Goal: Transaction & Acquisition: Purchase product/service

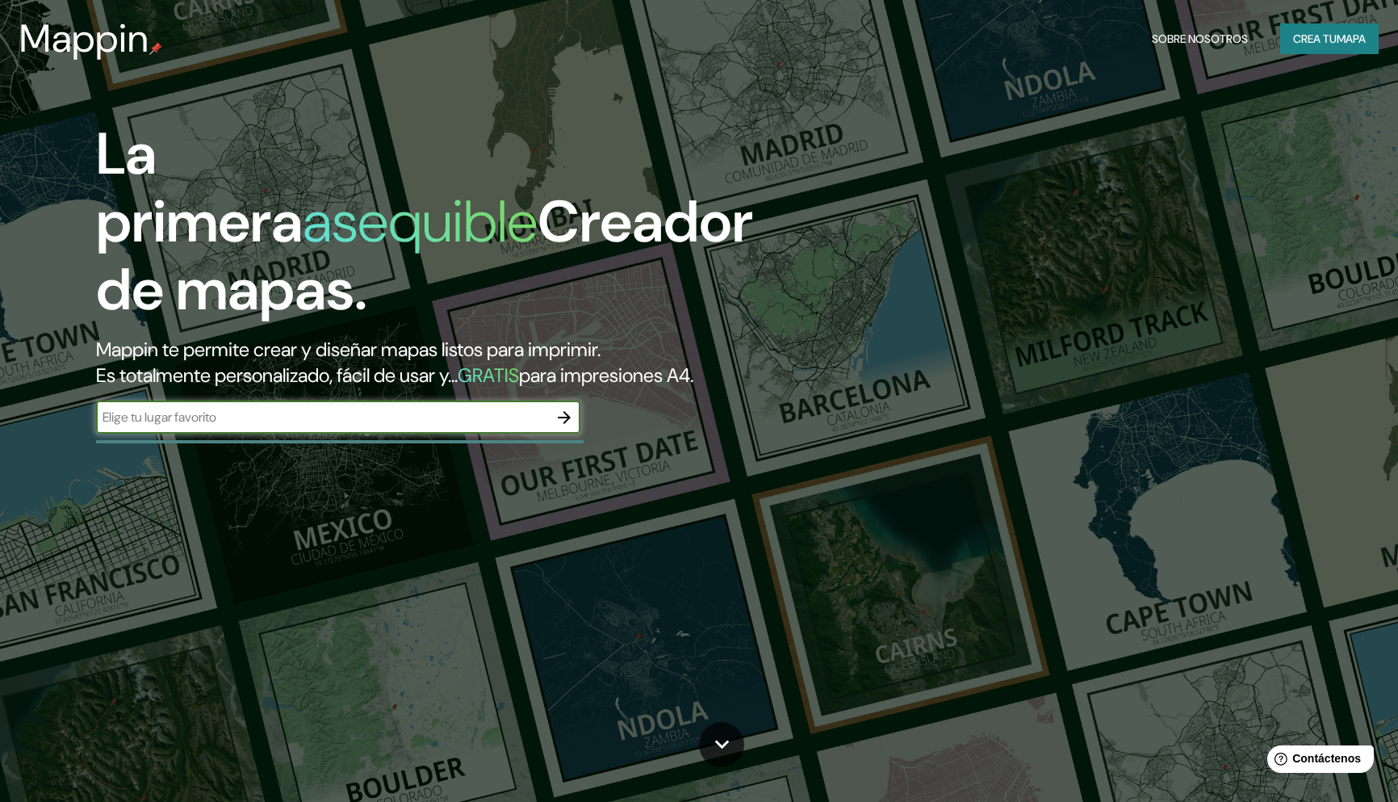
click at [458, 417] on input "text" at bounding box center [322, 417] width 452 height 19
type input "[GEOGRAPHIC_DATA][PERSON_NAME]"
click at [563, 415] on icon "button" at bounding box center [564, 417] width 19 height 19
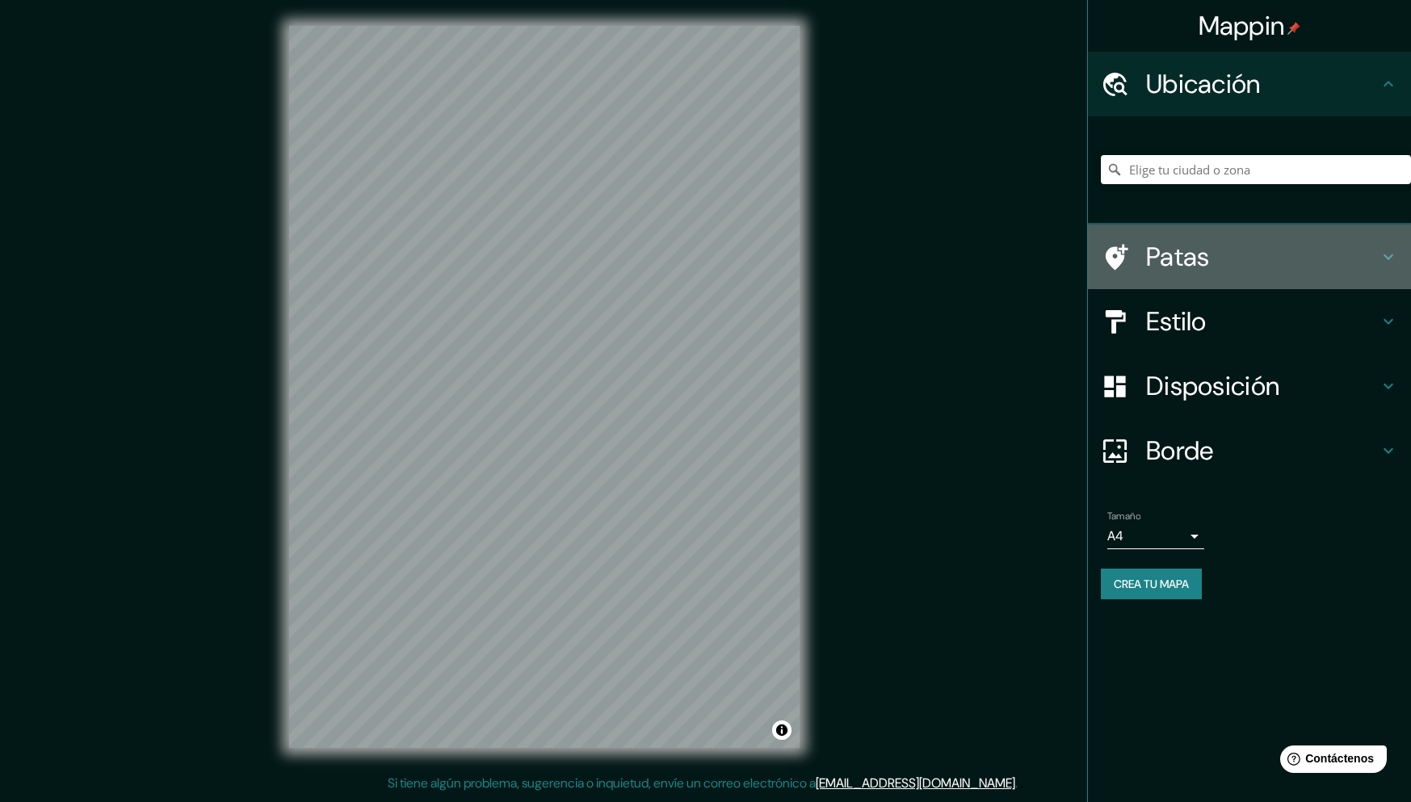
click at [1192, 260] on font "Patas" at bounding box center [1178, 257] width 64 height 34
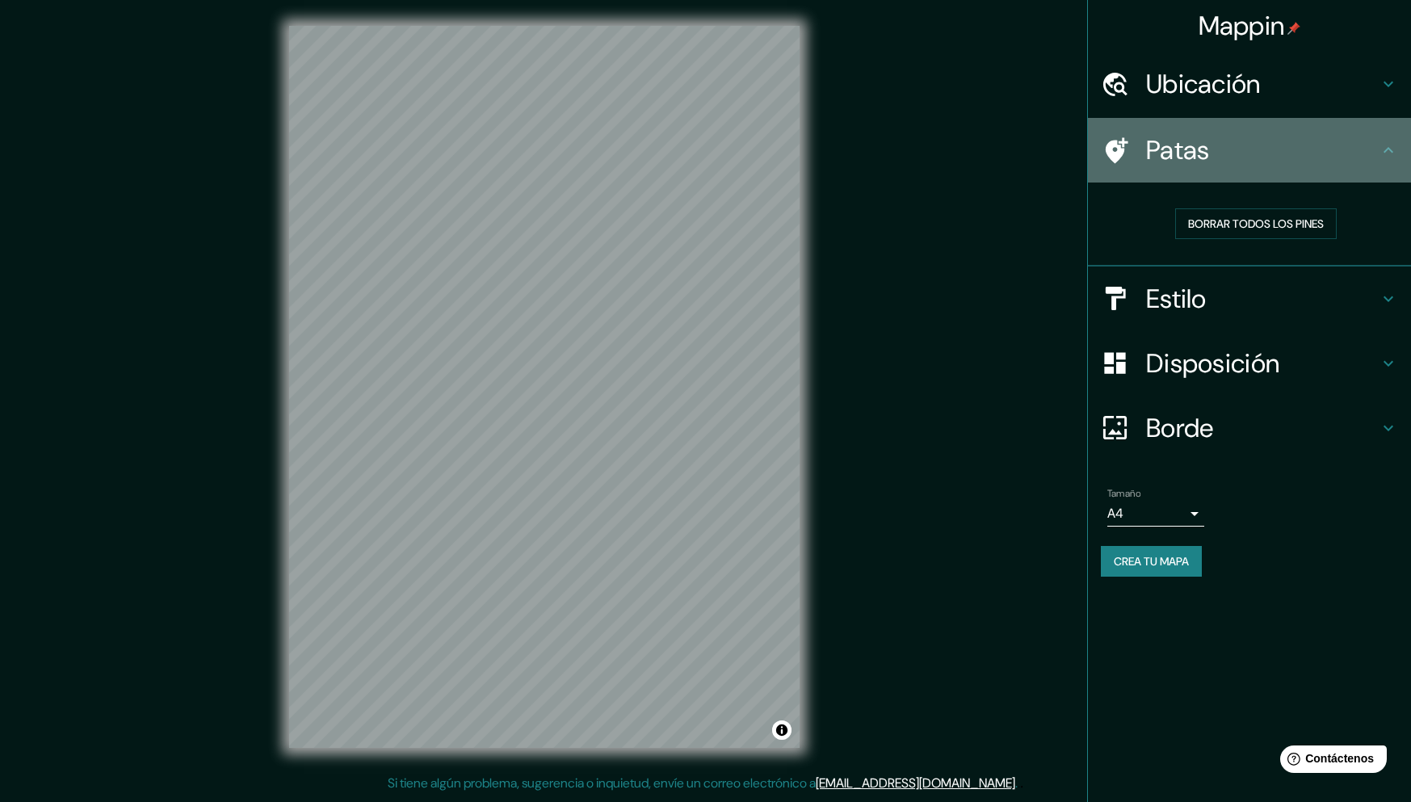
click at [1393, 153] on icon at bounding box center [1387, 149] width 19 height 19
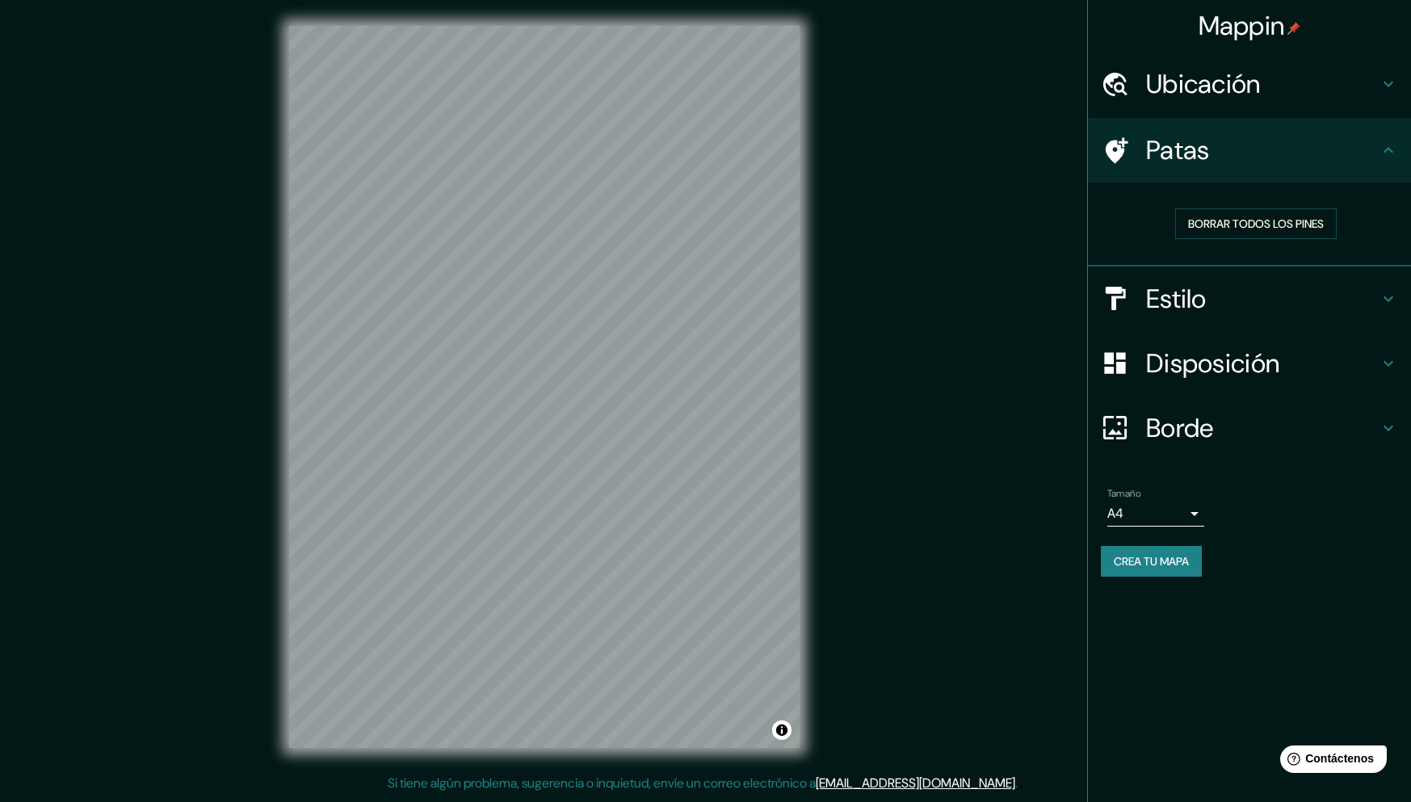
click at [1386, 293] on icon at bounding box center [1387, 298] width 19 height 19
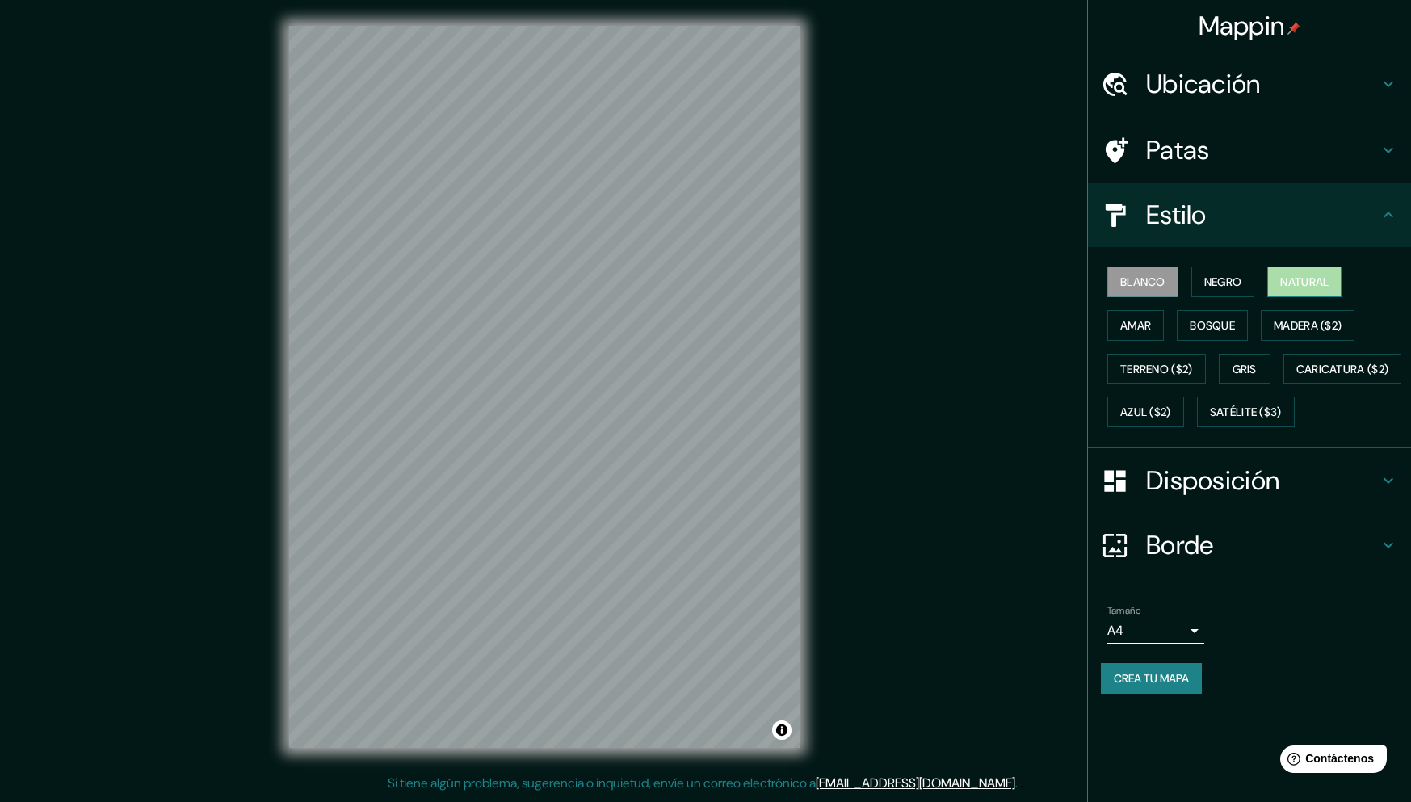
click at [1289, 287] on font "Natural" at bounding box center [1304, 282] width 48 height 15
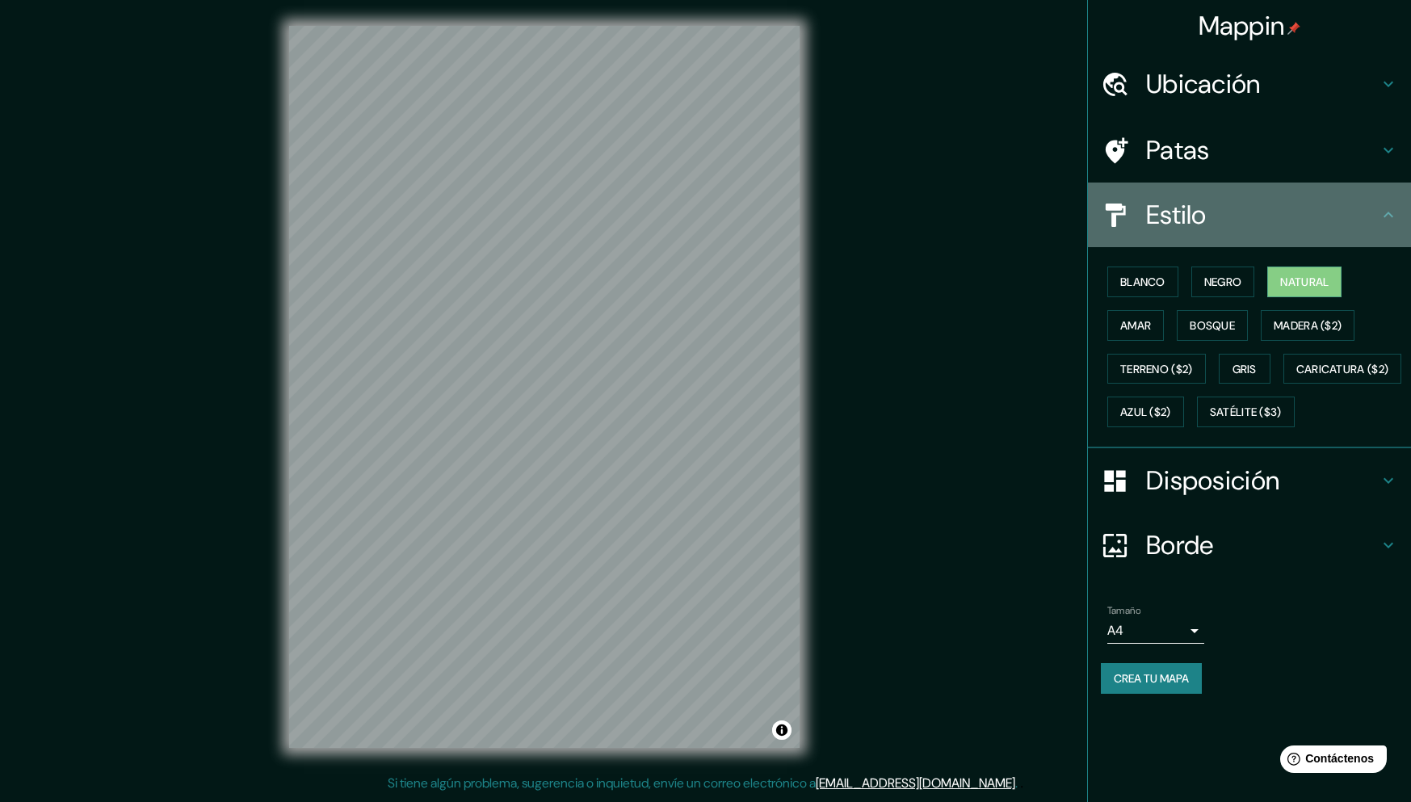
click at [1388, 214] on icon at bounding box center [1387, 214] width 19 height 19
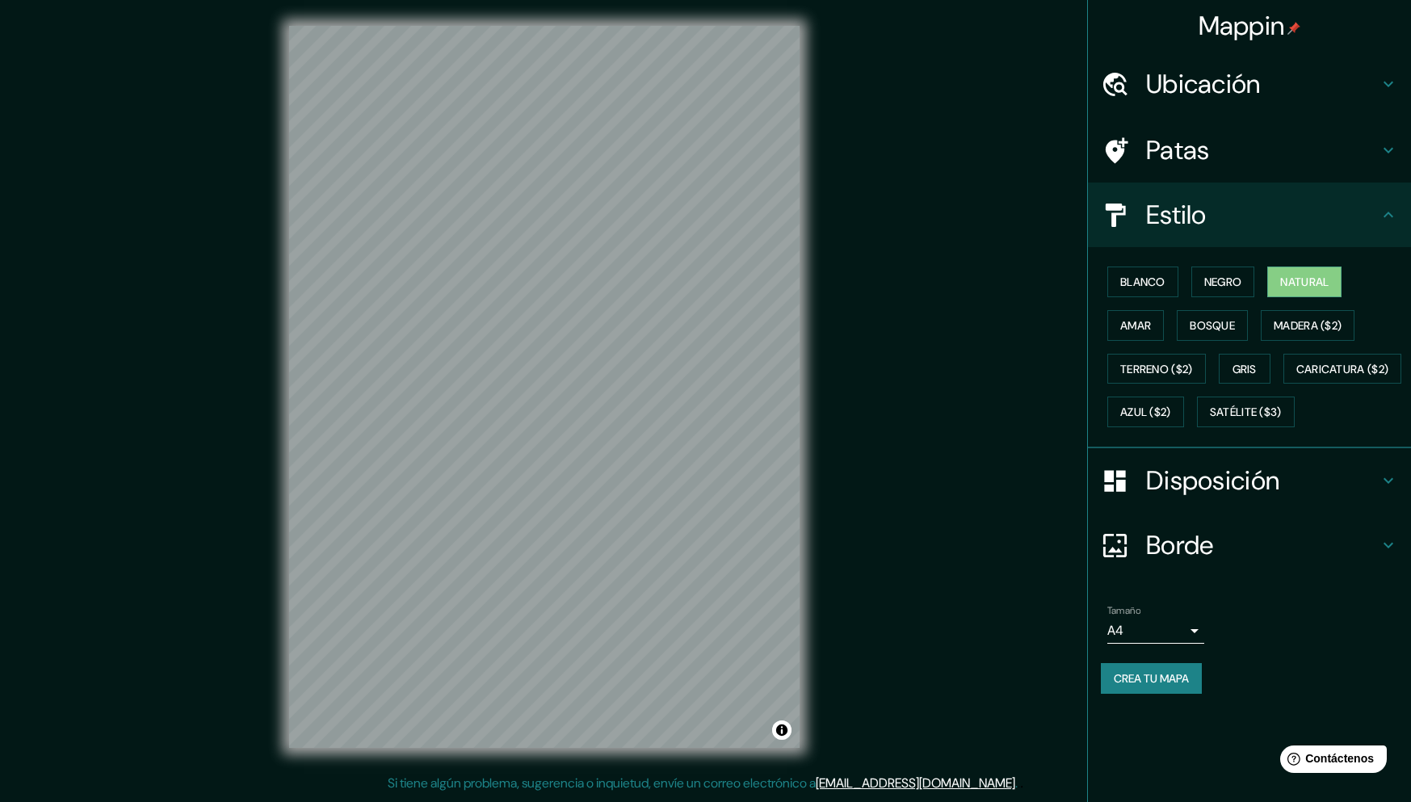
click at [1387, 213] on icon at bounding box center [1388, 215] width 10 height 6
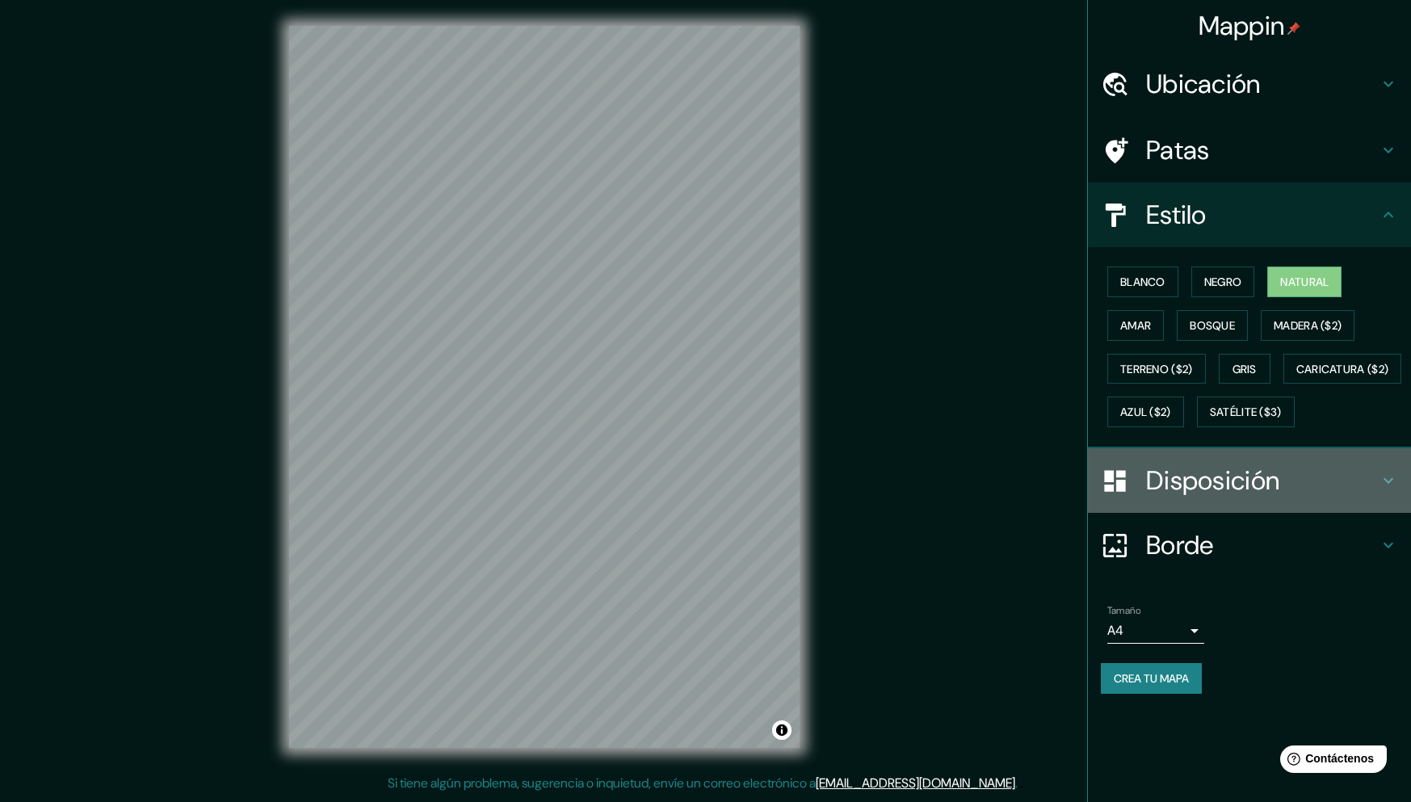
click at [1385, 484] on icon at bounding box center [1388, 481] width 10 height 6
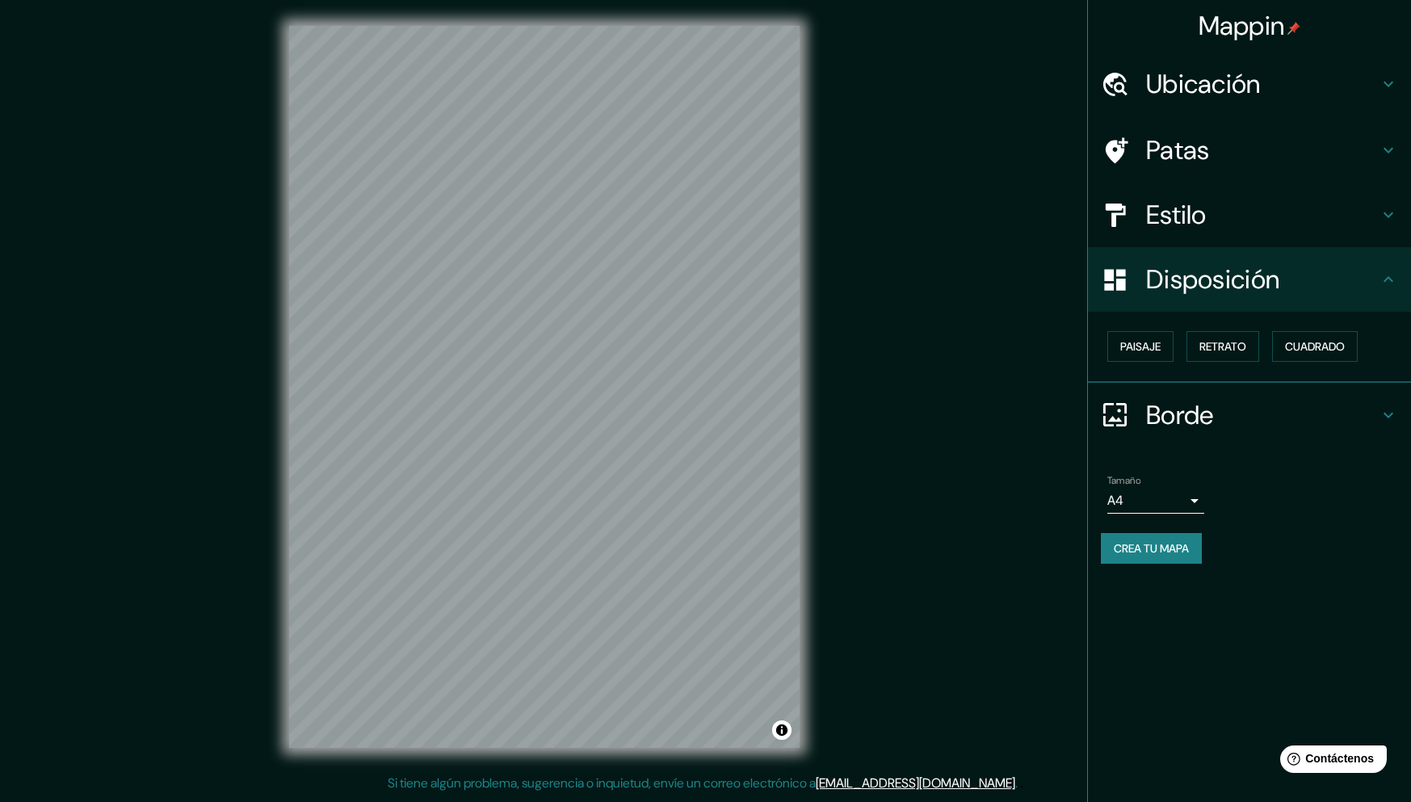
click at [1390, 279] on icon at bounding box center [1388, 279] width 10 height 6
click at [1385, 279] on icon at bounding box center [1387, 279] width 19 height 19
click at [1394, 212] on icon at bounding box center [1387, 214] width 19 height 19
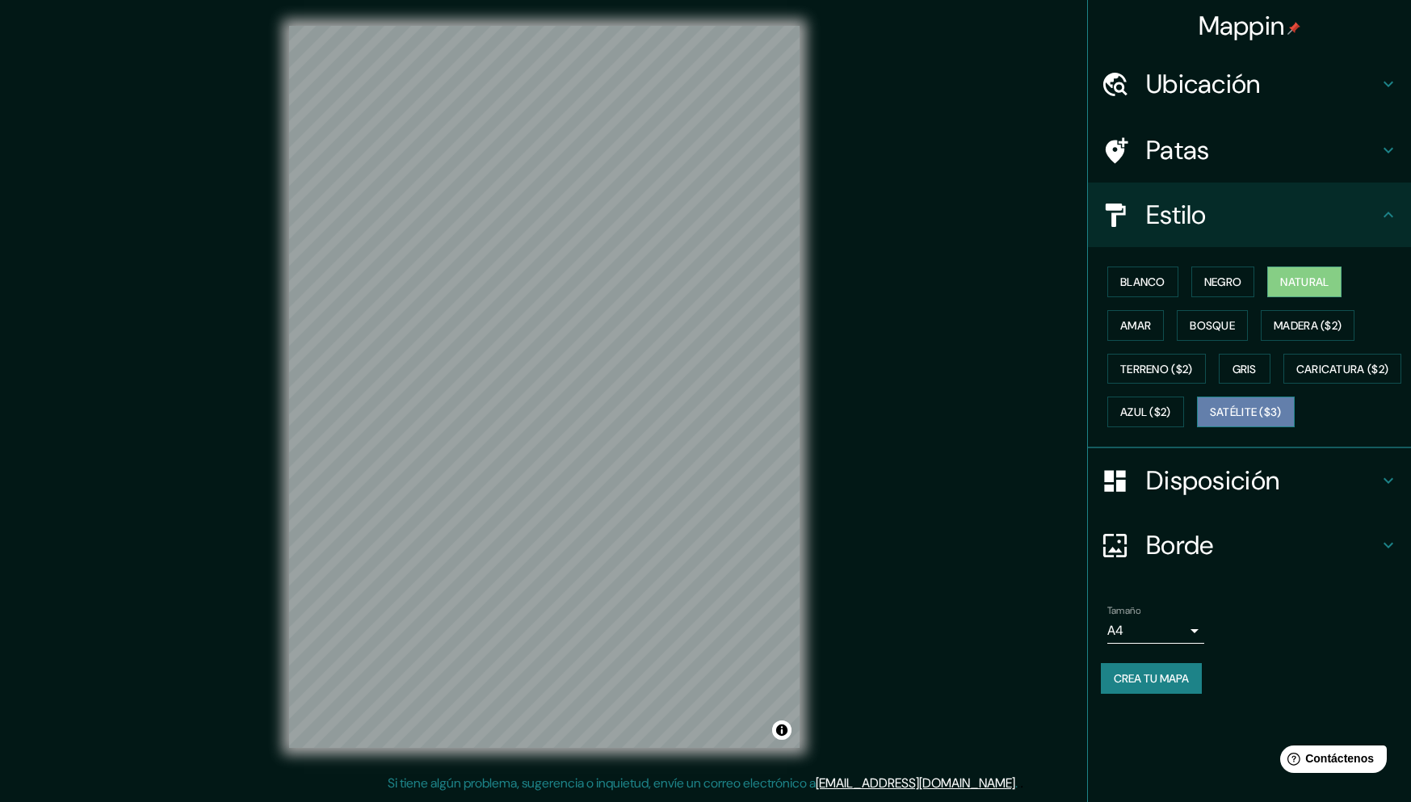
click at [1209, 420] on font "Satélite ($3)" at bounding box center [1245, 412] width 72 height 15
click at [1142, 363] on font "Terreno ($2)" at bounding box center [1156, 369] width 73 height 15
click at [1209, 420] on font "Satélite ($3)" at bounding box center [1245, 412] width 72 height 15
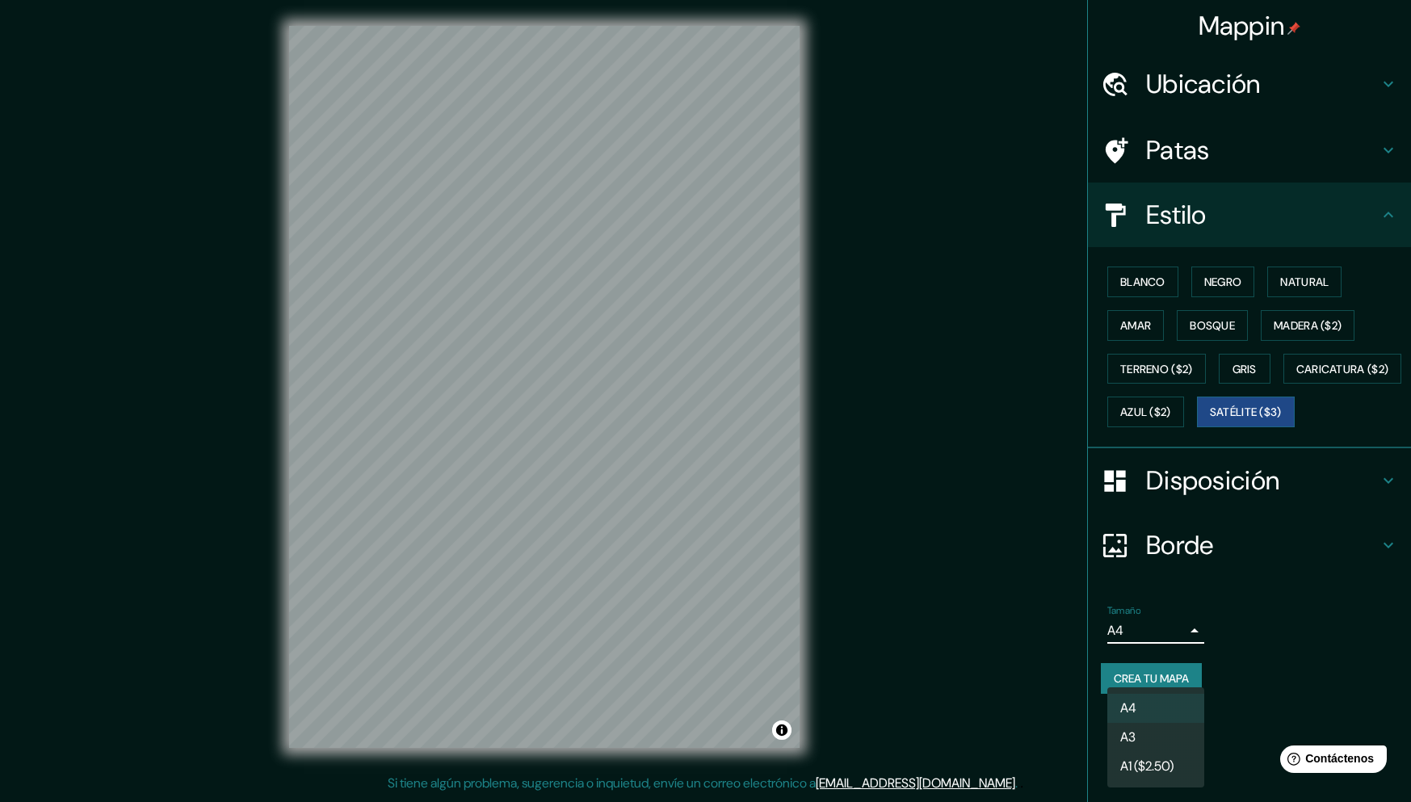
click at [1159, 677] on body "Mappin Ubicación Patas Estilo Blanco Negro Natural [PERSON_NAME] ($2) Terreno (…" at bounding box center [705, 401] width 1411 height 802
click at [1138, 740] on li "A3" at bounding box center [1155, 738] width 97 height 30
click at [1193, 671] on body "Mappin Ubicación Patas Estilo Blanco Negro Natural [PERSON_NAME] ($2) Terreno (…" at bounding box center [705, 401] width 1411 height 802
click at [1146, 764] on font "A1 ($2.50)" at bounding box center [1146, 768] width 53 height 17
type input "a3"
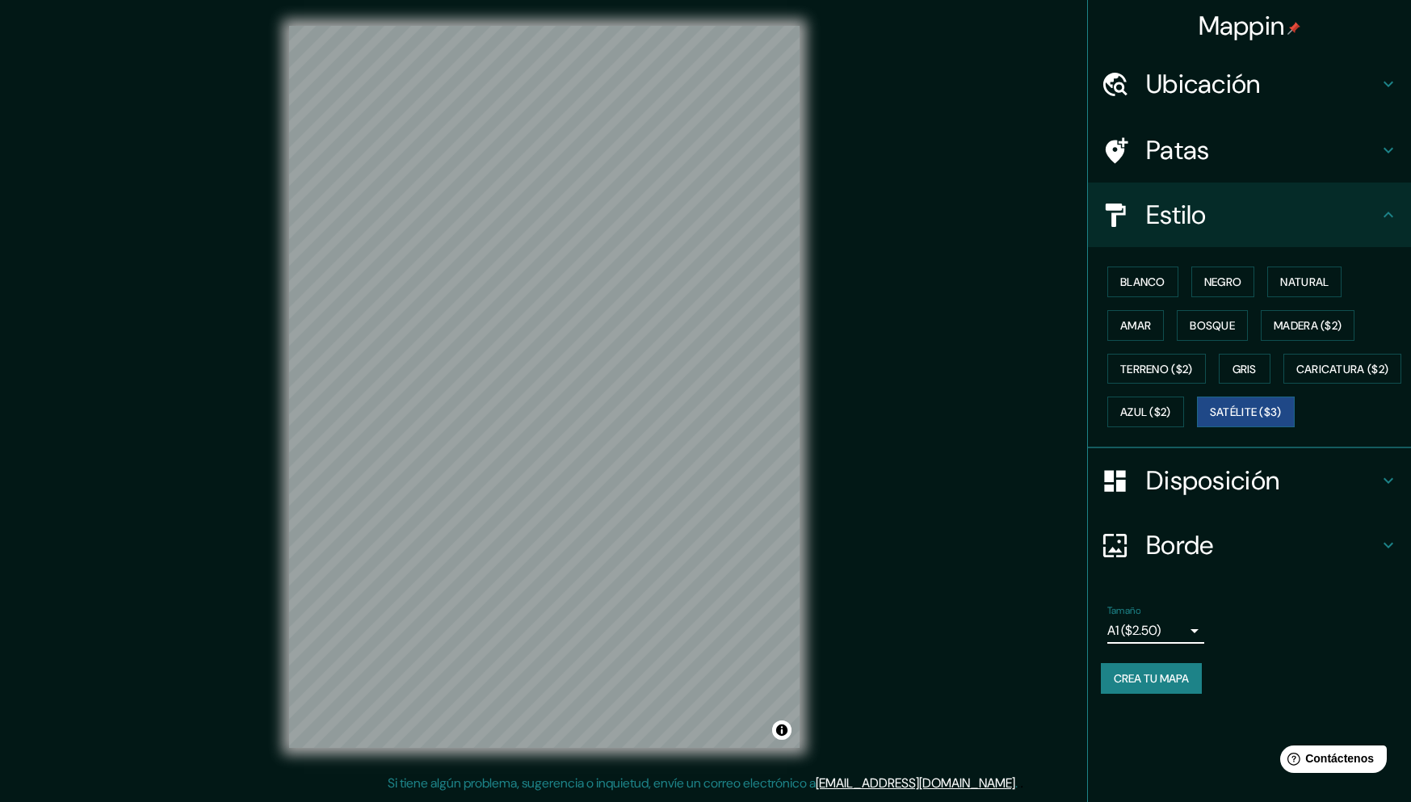
click at [1133, 685] on font "Crea tu mapa" at bounding box center [1150, 678] width 75 height 15
